Goal: Information Seeking & Learning: Learn about a topic

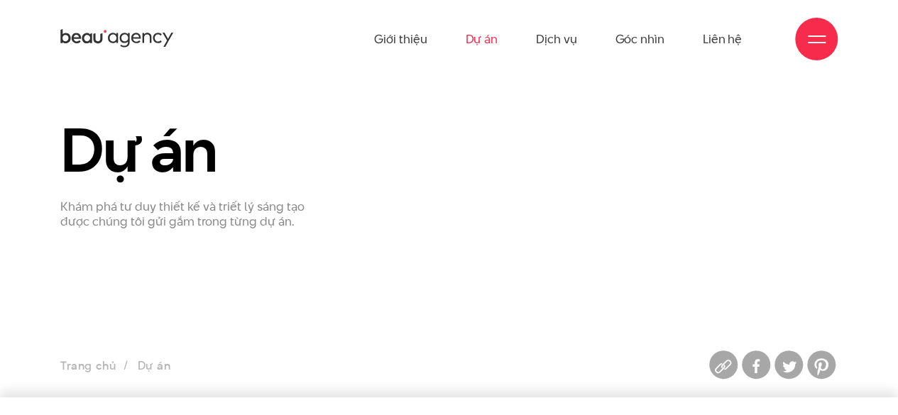
click at [488, 38] on link "Dự án" at bounding box center [481, 39] width 33 height 78
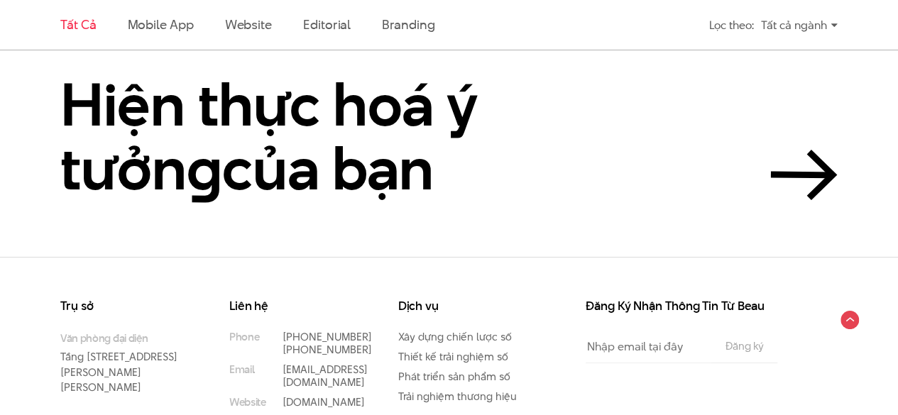
scroll to position [2465, 0]
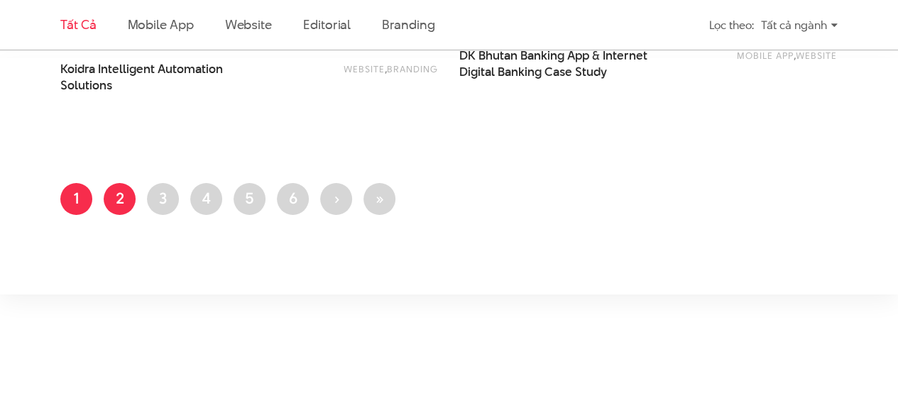
click at [128, 187] on link "Trang 2" at bounding box center [120, 199] width 32 height 32
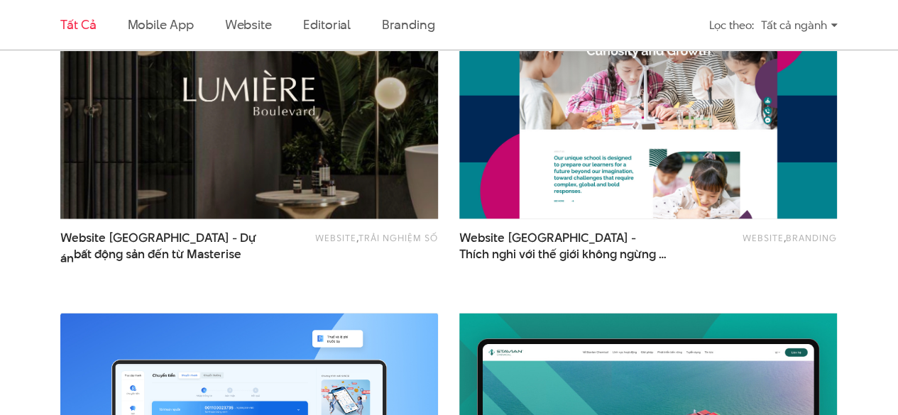
scroll to position [1235, 0]
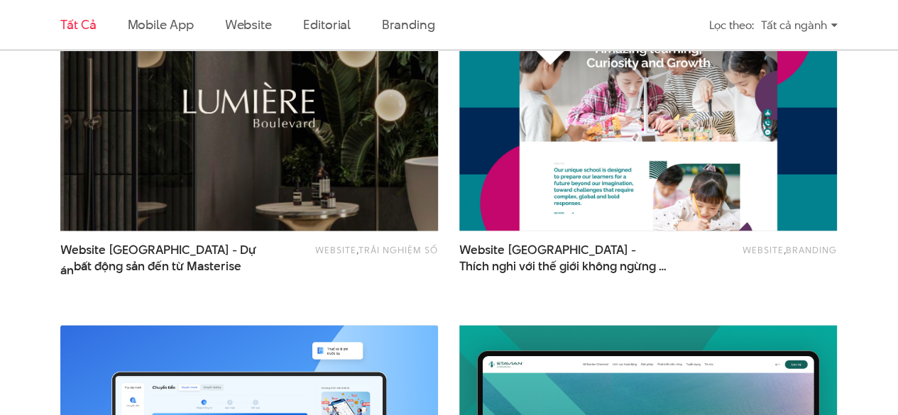
click at [168, 158] on img at bounding box center [248, 104] width 415 height 278
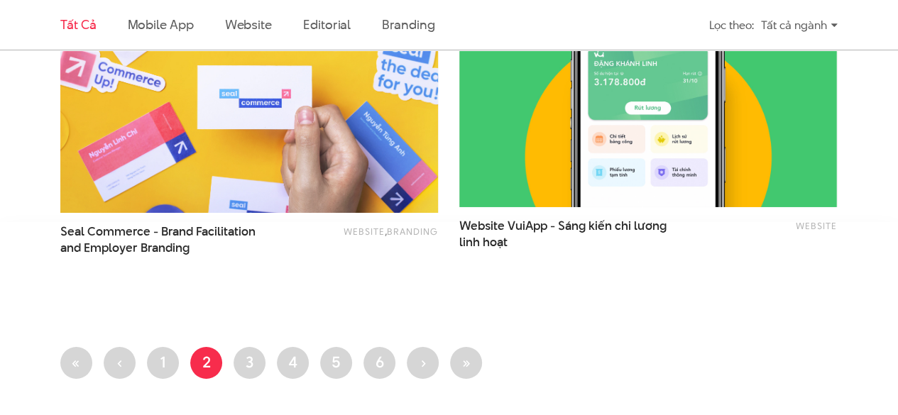
scroll to position [2371, 0]
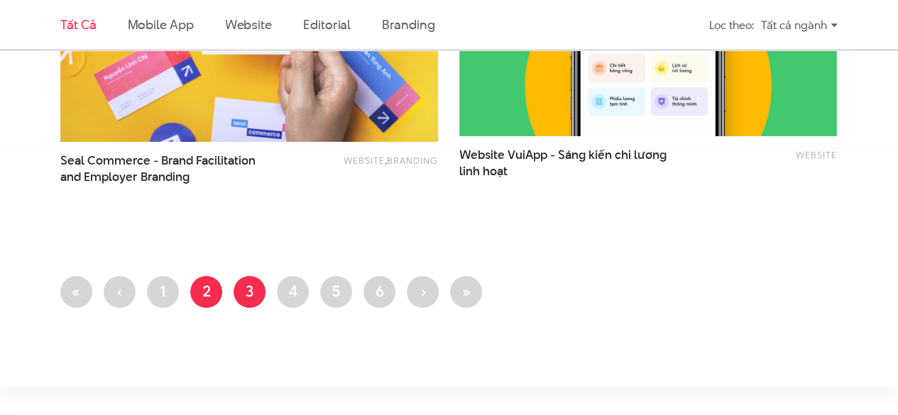
click at [257, 285] on link "Trang 3" at bounding box center [250, 292] width 32 height 32
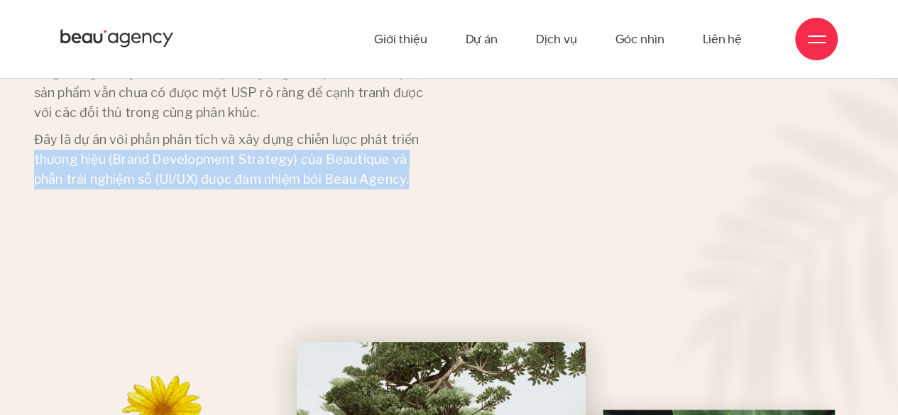
drag, startPoint x: 468, startPoint y: 197, endPoint x: 458, endPoint y: 202, distance: 11.7
click at [466, 199] on div "Tổng quan dự án Masterise Homes là tập đoàn bất động sản hàng hiệu số một Việt …" at bounding box center [449, 88] width 852 height 262
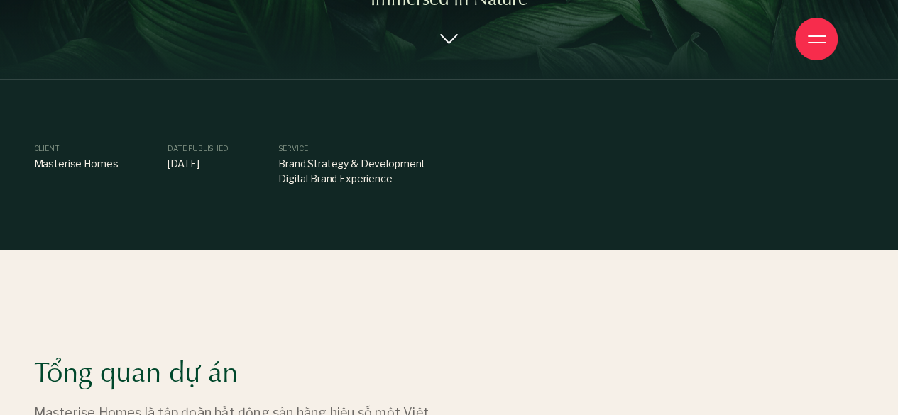
scroll to position [355, 0]
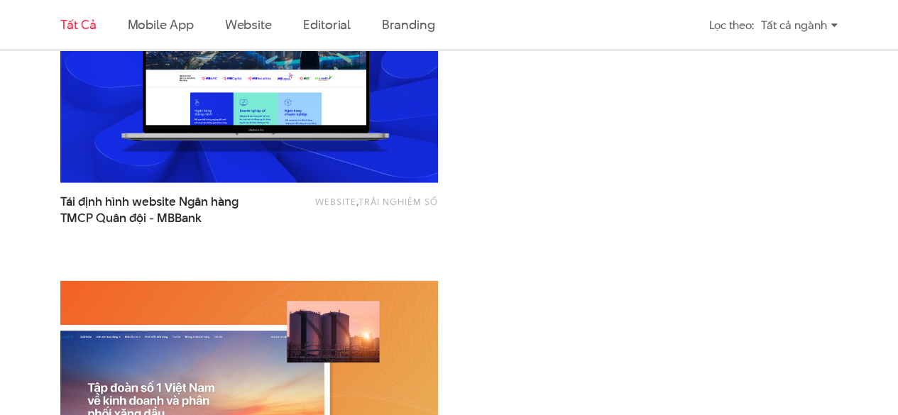
scroll to position [1775, 0]
